Goal: Find specific page/section: Find specific page/section

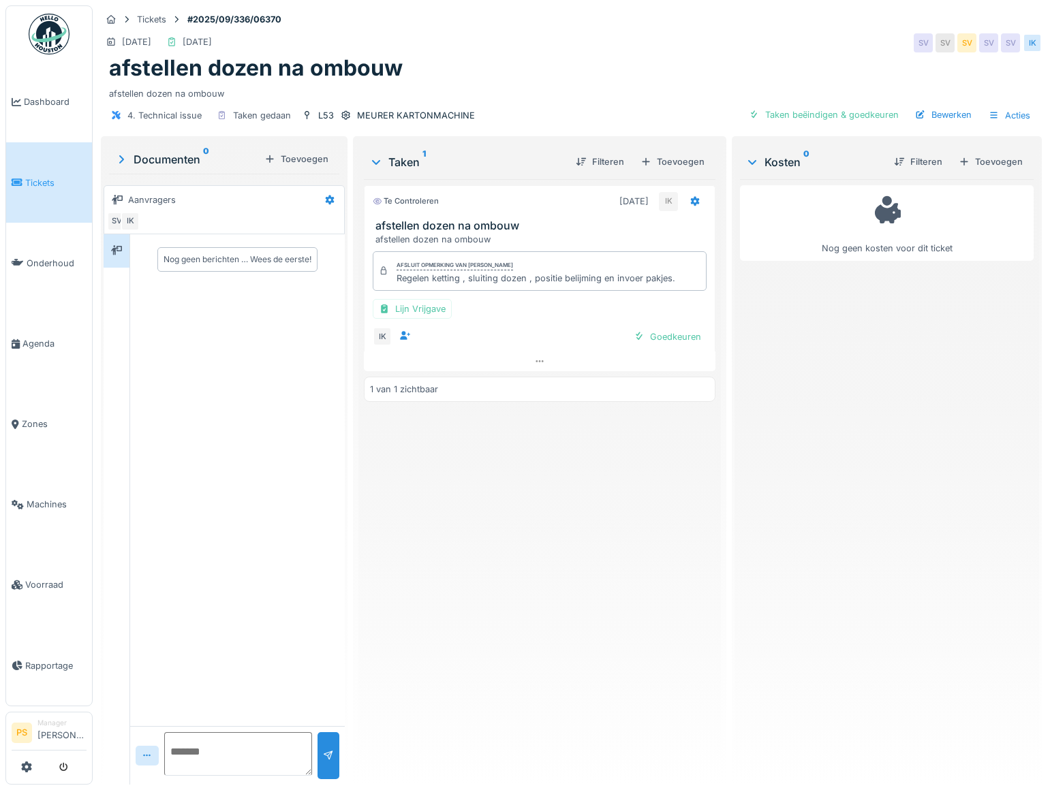
click at [48, 185] on span "Tickets" at bounding box center [55, 182] width 61 height 13
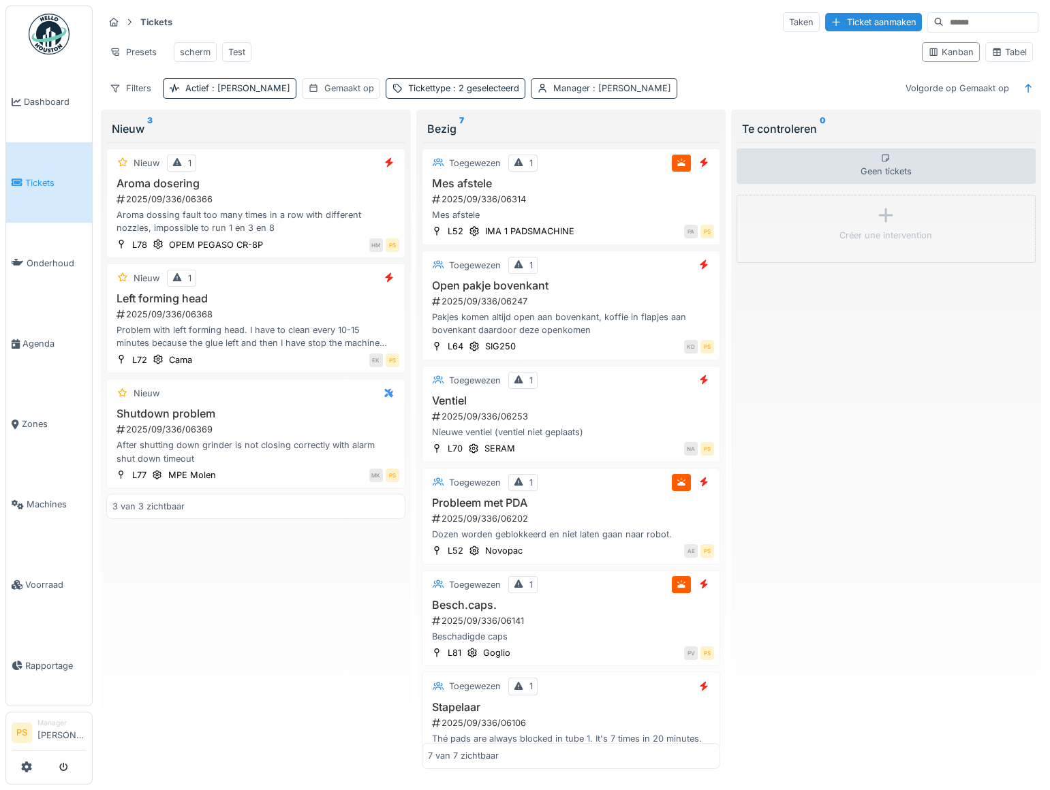
click at [590, 93] on span ": [PERSON_NAME]" at bounding box center [630, 88] width 81 height 10
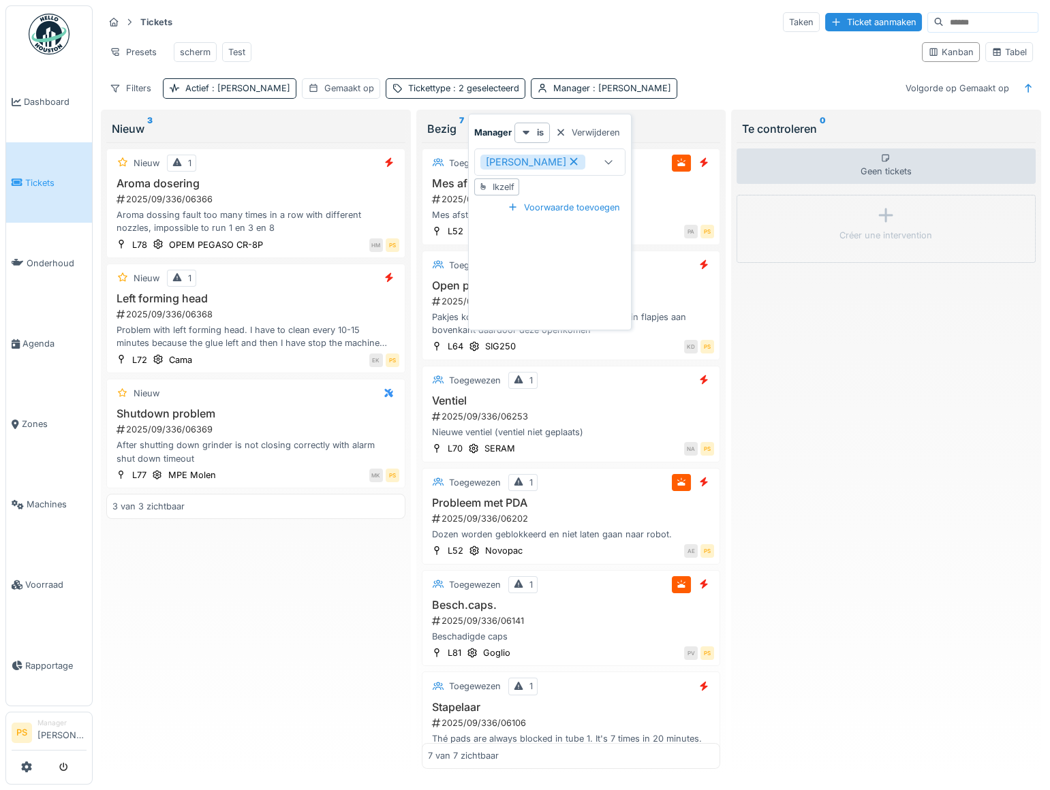
click at [574, 163] on icon at bounding box center [574, 162] width 12 height 10
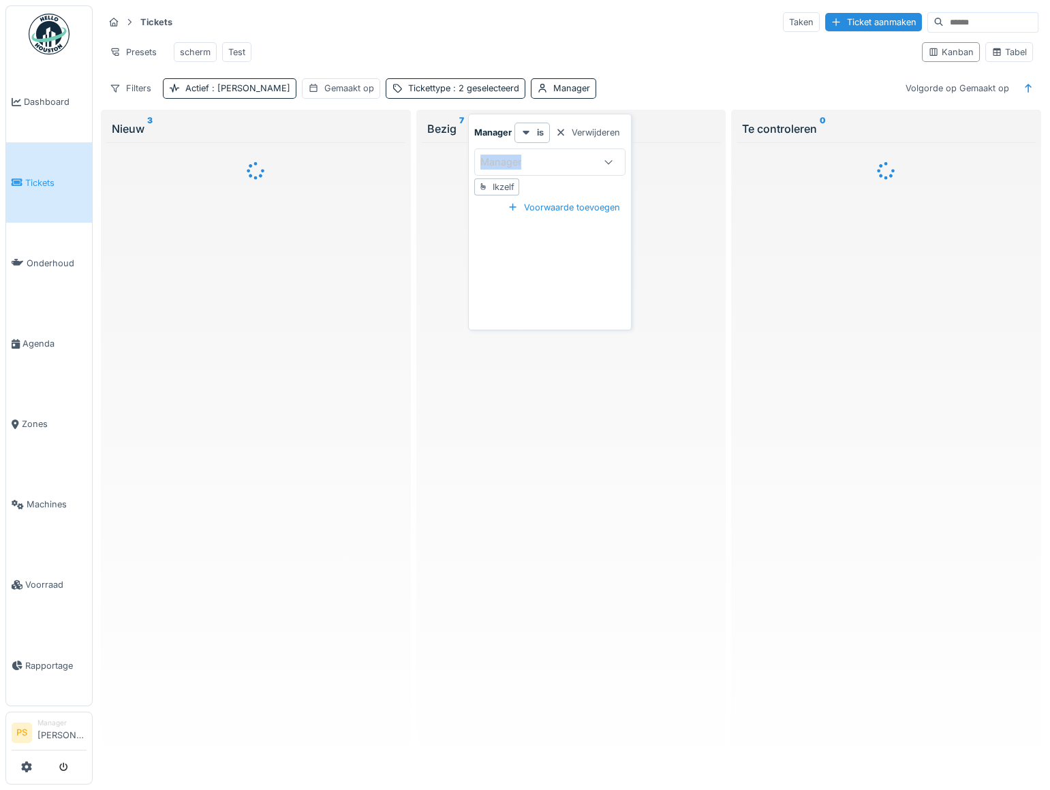
click at [574, 163] on div "Manager" at bounding box center [537, 162] width 114 height 15
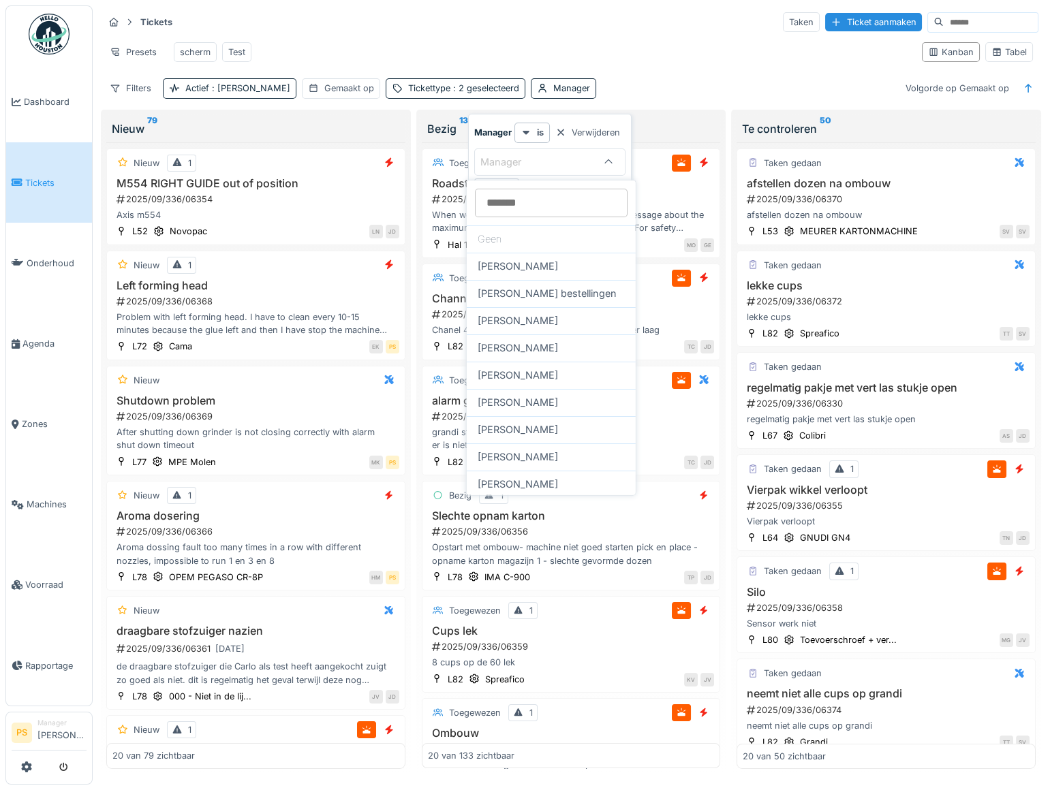
click at [333, 57] on div "Presets scherm Test" at bounding box center [507, 52] width 807 height 31
